Goal: Information Seeking & Learning: Learn about a topic

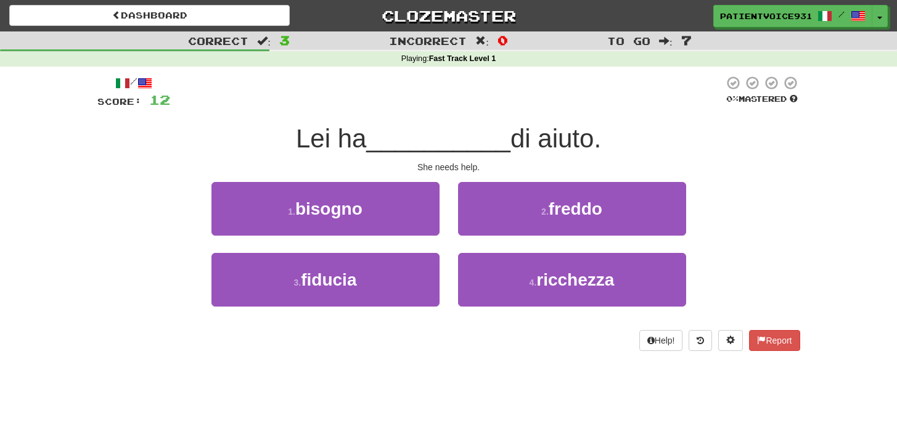
click at [405, 138] on span "__________" at bounding box center [438, 138] width 144 height 29
click at [403, 143] on span "__________" at bounding box center [438, 138] width 144 height 29
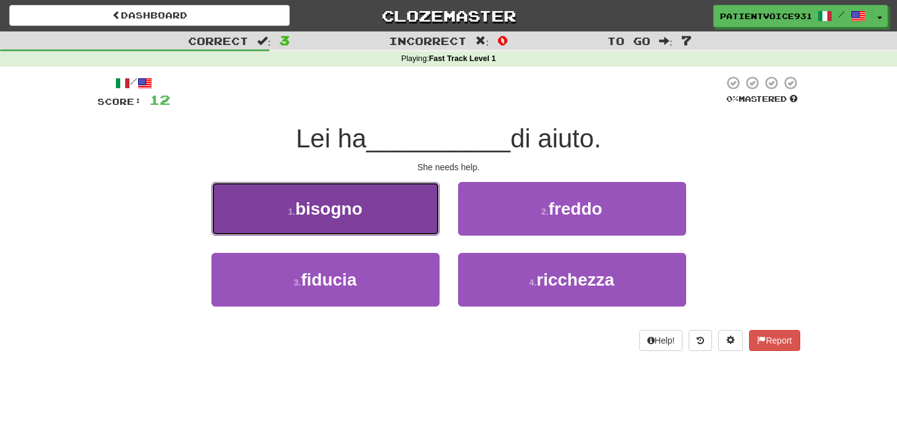
click at [380, 207] on button "1 . bisogno" at bounding box center [326, 209] width 228 height 54
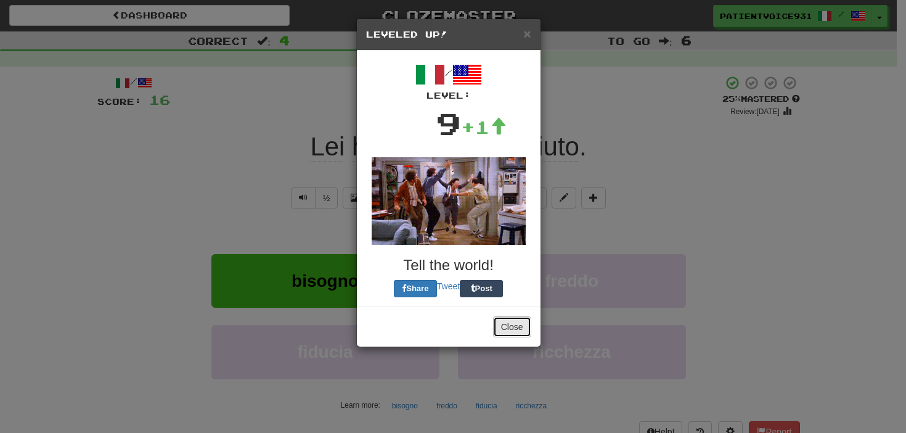
click at [512, 329] on button "Close" at bounding box center [512, 326] width 38 height 21
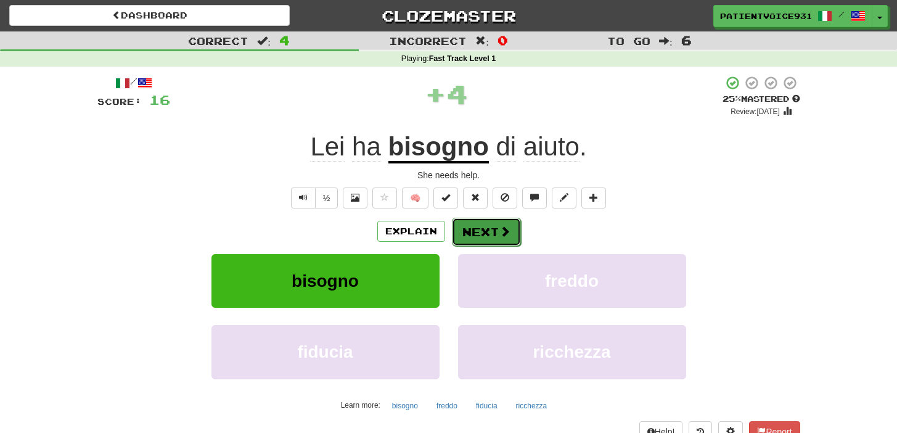
click at [475, 239] on button "Next" at bounding box center [486, 232] width 69 height 28
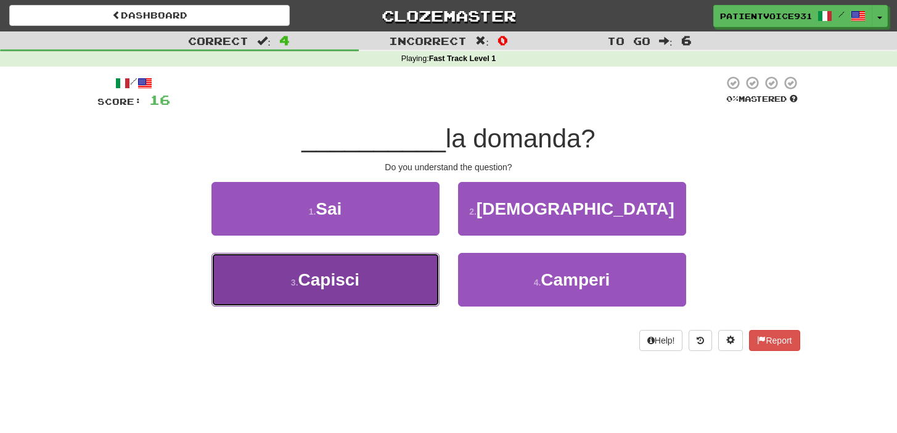
click at [368, 285] on button "3 . Capisci" at bounding box center [326, 280] width 228 height 54
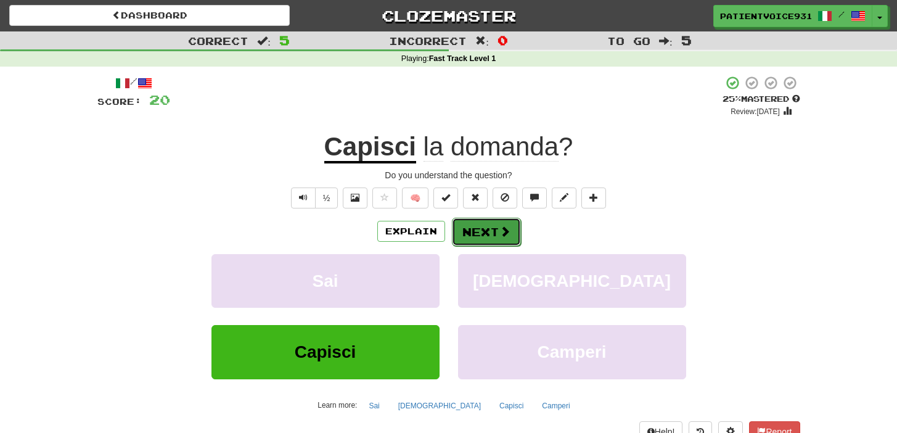
click at [479, 234] on button "Next" at bounding box center [486, 232] width 69 height 28
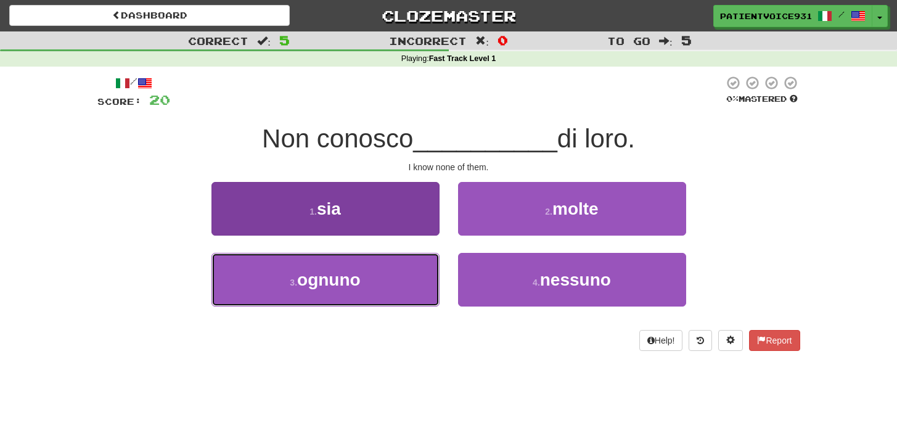
click at [396, 263] on button "3 . ognuno" at bounding box center [326, 280] width 228 height 54
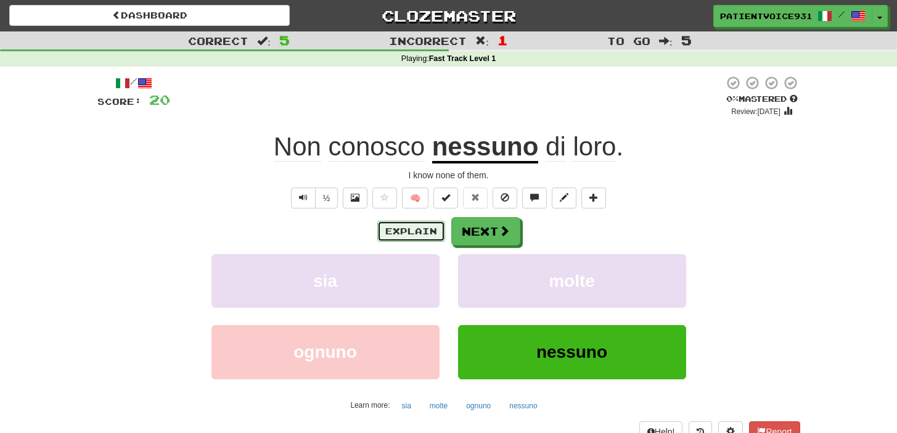
click at [423, 230] on button "Explain" at bounding box center [411, 231] width 68 height 21
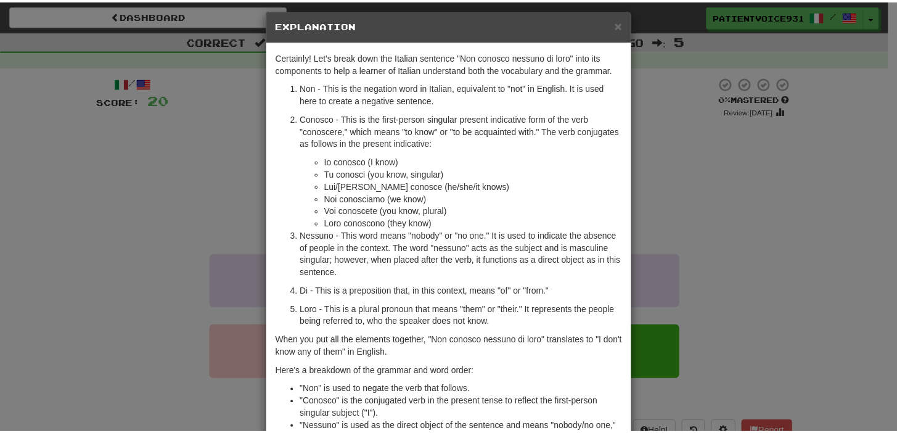
scroll to position [20, 0]
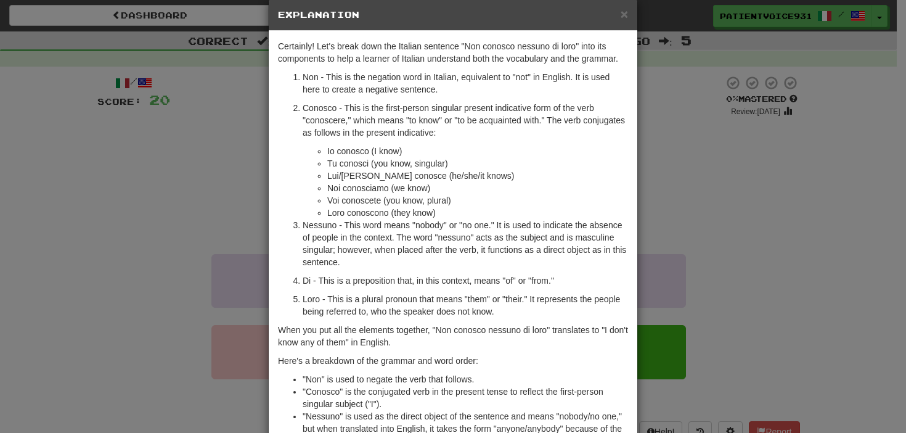
click at [795, 239] on div "× Explanation Certainly! Let's break down the Italian sentence "Non conosco nes…" at bounding box center [453, 216] width 906 height 433
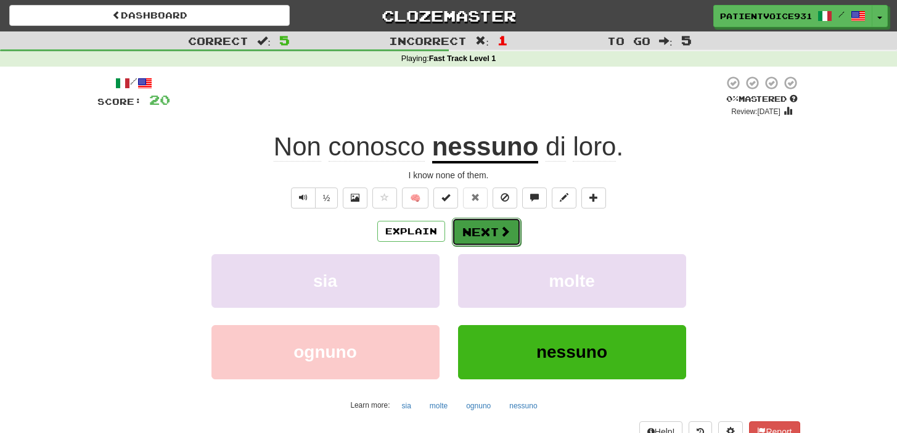
click at [490, 233] on button "Next" at bounding box center [486, 232] width 69 height 28
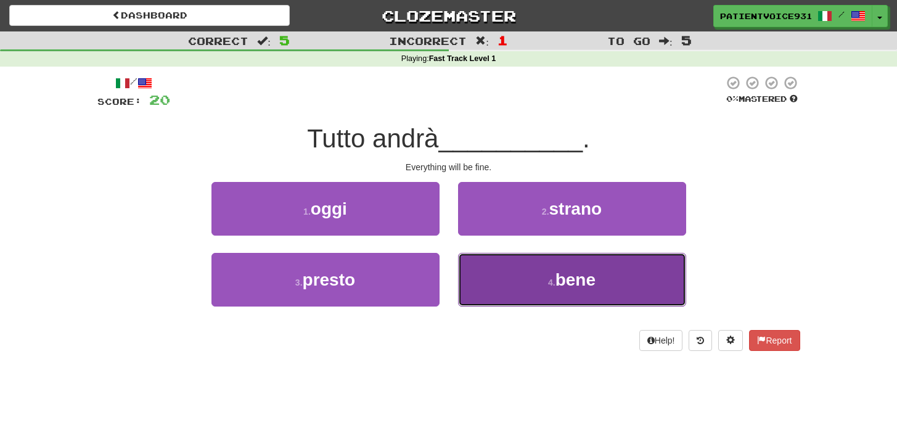
click at [556, 301] on button "4 . bene" at bounding box center [572, 280] width 228 height 54
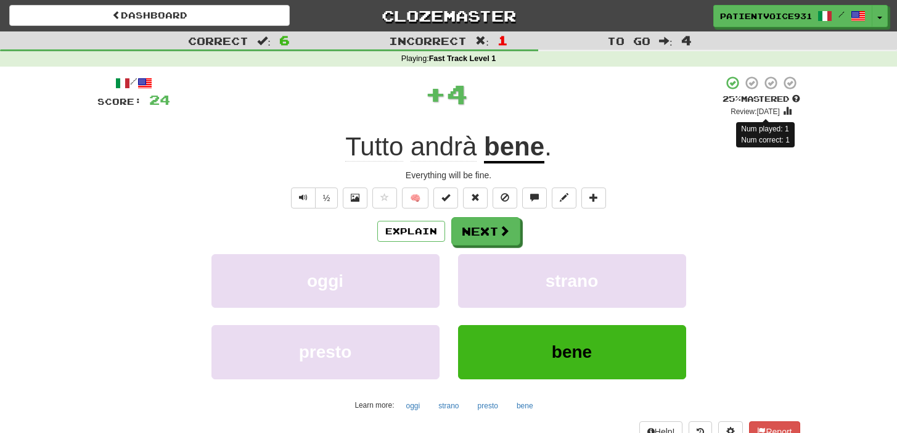
click at [780, 112] on small "Review: [DATE]" at bounding box center [755, 111] width 49 height 9
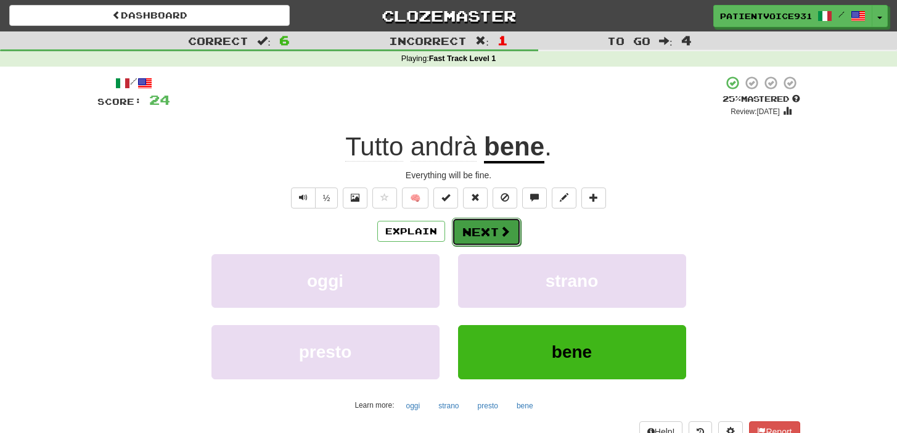
click at [506, 231] on span at bounding box center [504, 231] width 11 height 11
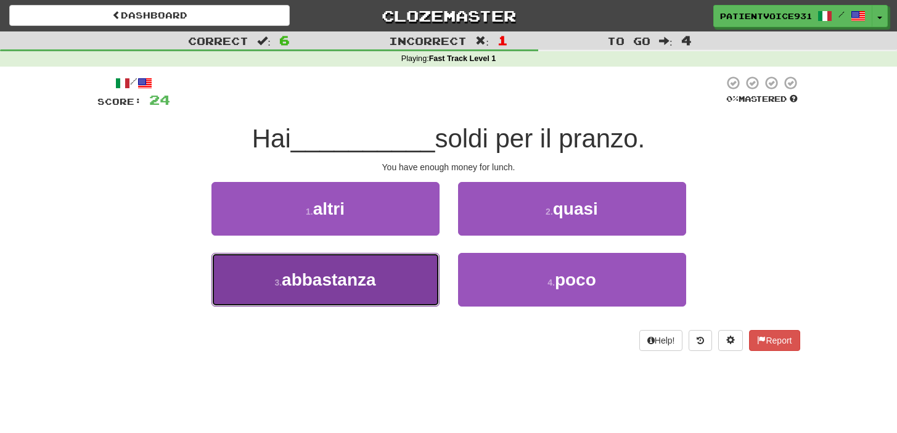
click at [422, 279] on button "3 . abbastanza" at bounding box center [326, 280] width 228 height 54
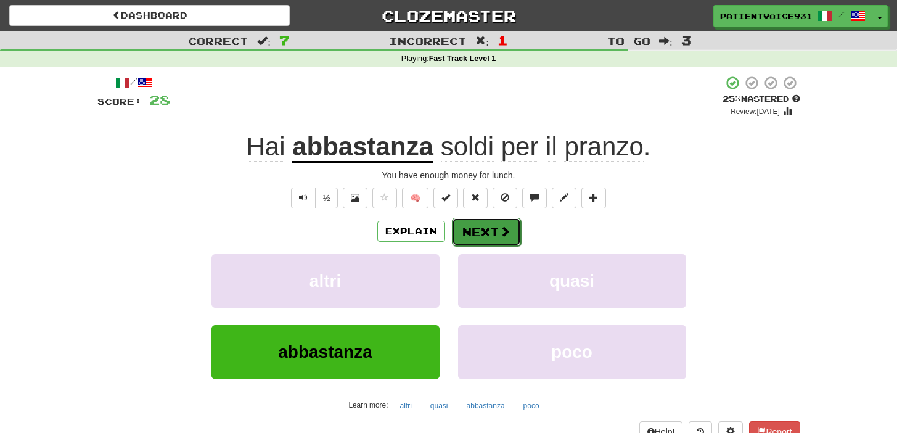
click at [491, 245] on button "Next" at bounding box center [486, 232] width 69 height 28
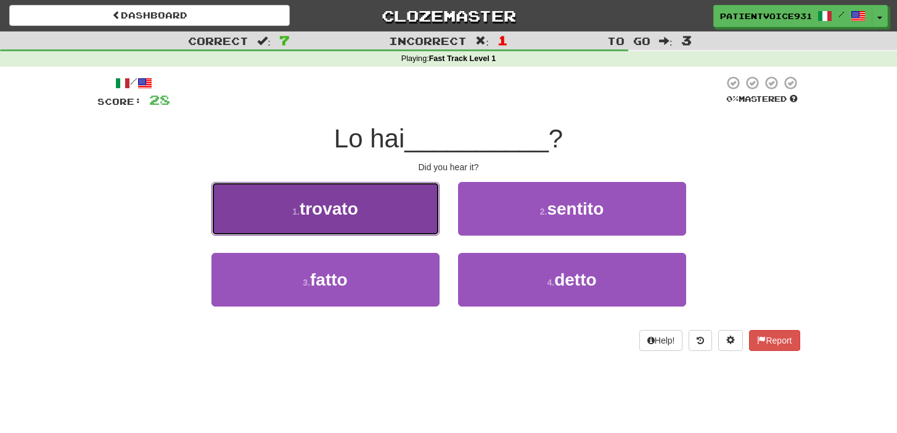
click at [368, 200] on button "1 . trovato" at bounding box center [326, 209] width 228 height 54
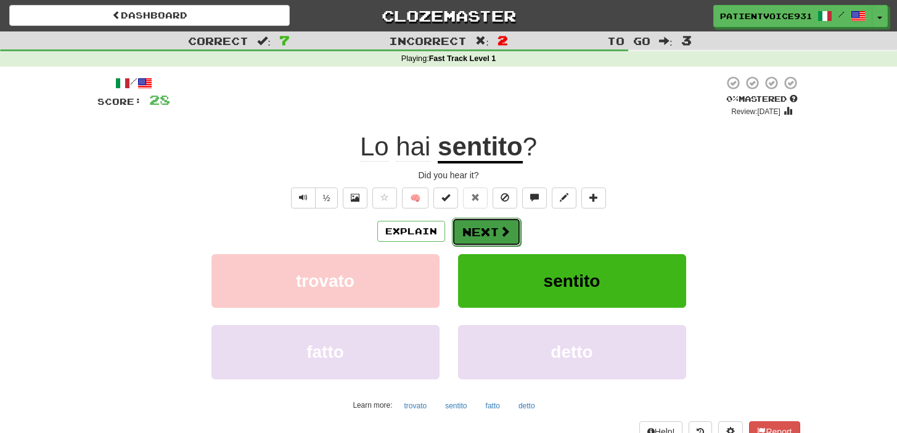
click at [498, 239] on button "Next" at bounding box center [486, 232] width 69 height 28
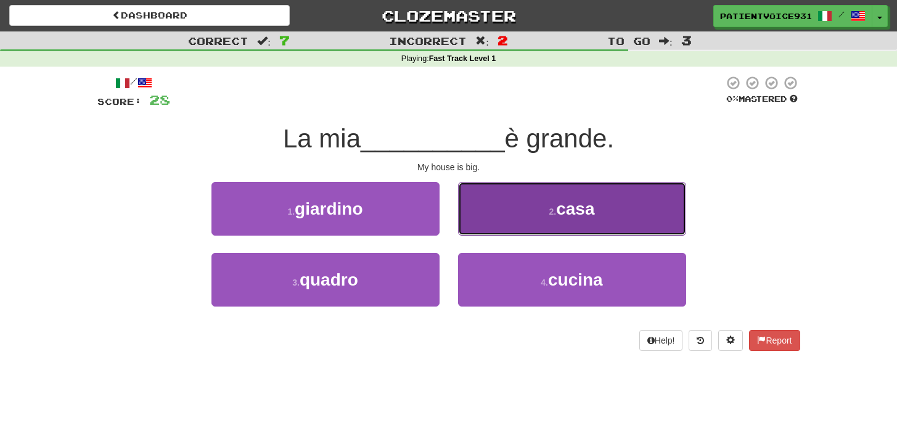
click at [575, 206] on span "casa" at bounding box center [575, 208] width 38 height 19
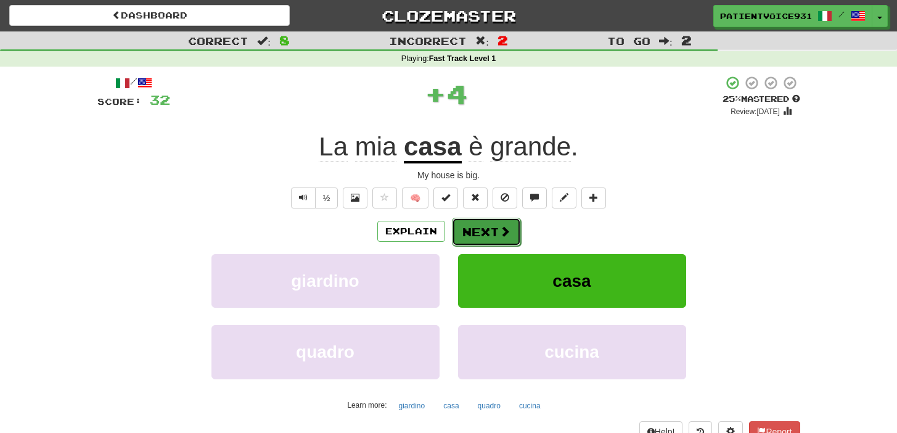
click at [465, 226] on button "Next" at bounding box center [486, 232] width 69 height 28
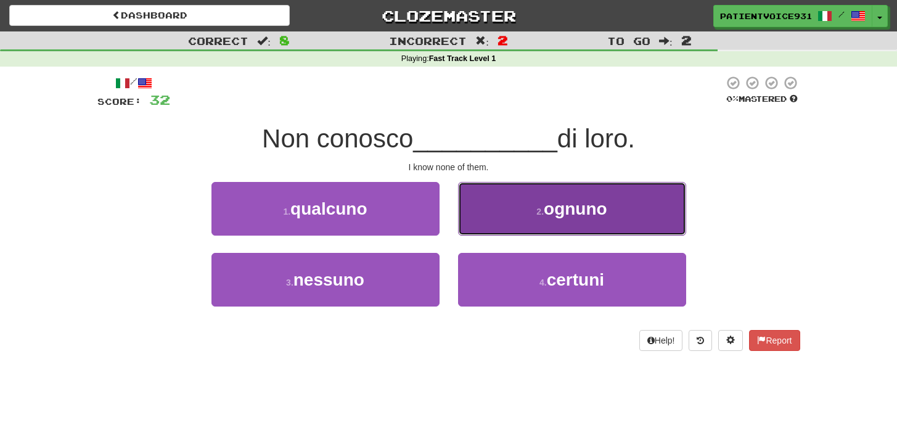
click at [484, 219] on button "2 . ognuno" at bounding box center [572, 209] width 228 height 54
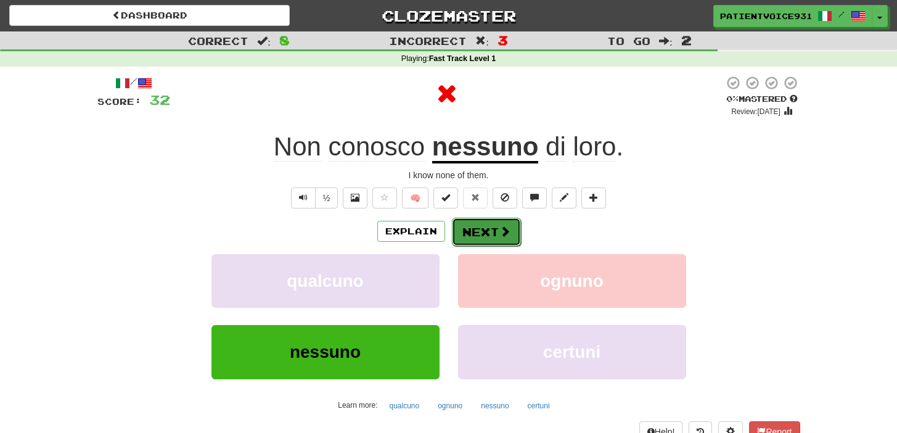
click at [492, 224] on button "Next" at bounding box center [486, 232] width 69 height 28
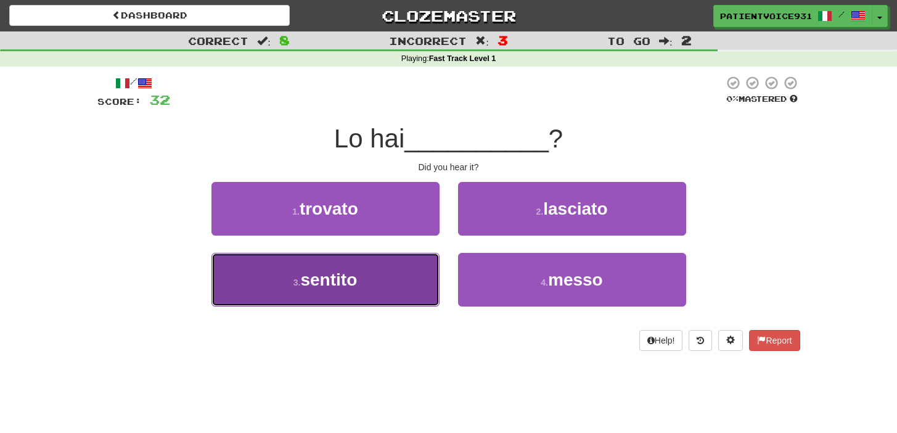
click at [393, 264] on button "3 . sentito" at bounding box center [326, 280] width 228 height 54
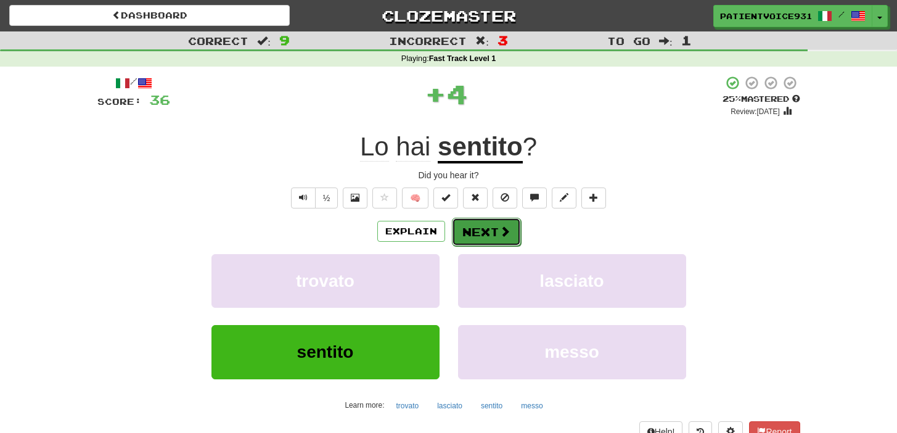
click at [474, 226] on button "Next" at bounding box center [486, 232] width 69 height 28
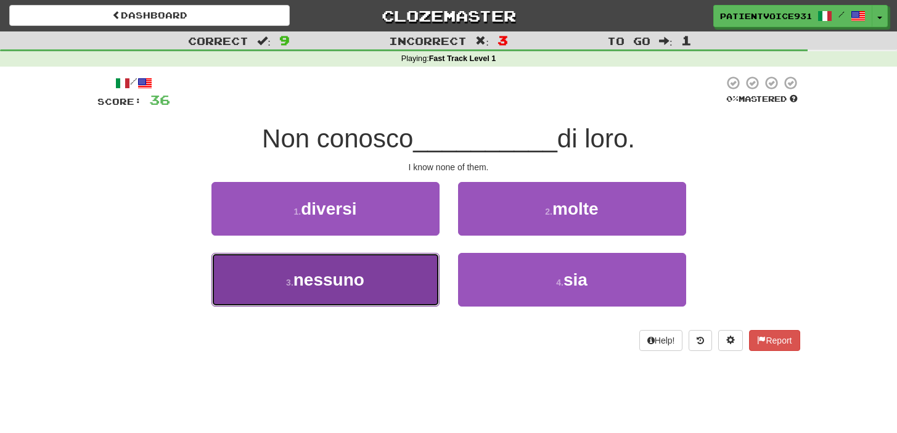
click at [366, 296] on button "3 . nessuno" at bounding box center [326, 280] width 228 height 54
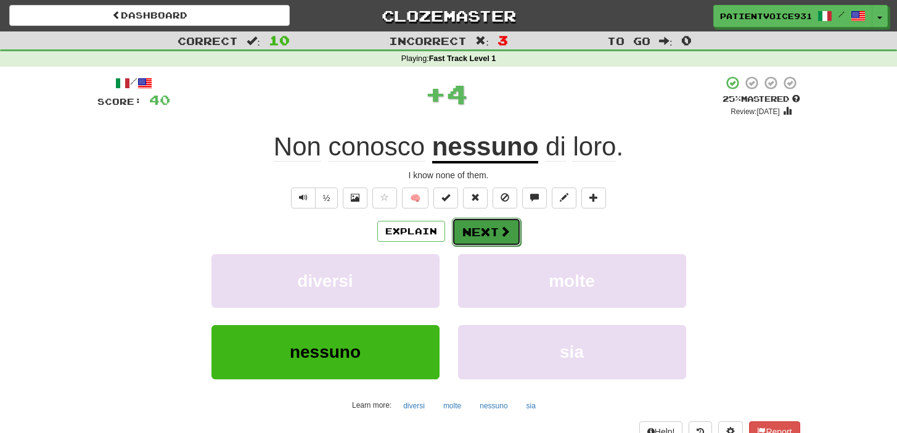
click at [470, 239] on button "Next" at bounding box center [486, 232] width 69 height 28
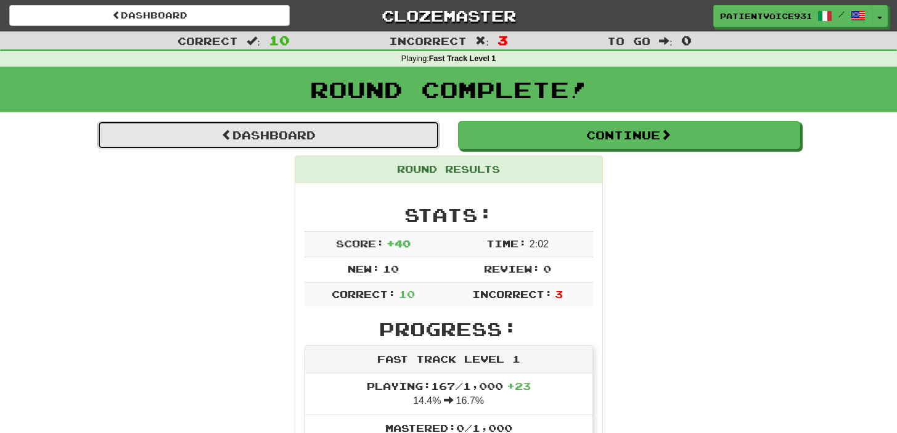
click at [289, 142] on link "Dashboard" at bounding box center [268, 135] width 342 height 28
